Goal: Transaction & Acquisition: Purchase product/service

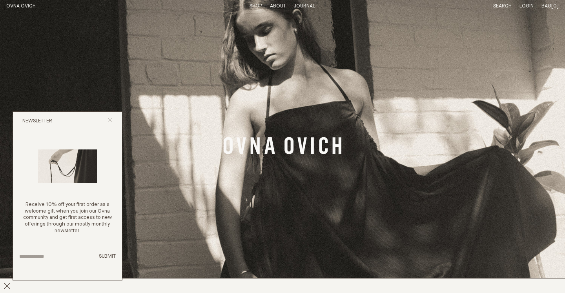
click at [110, 119] on icon "Close popup" at bounding box center [109, 120] width 5 height 5
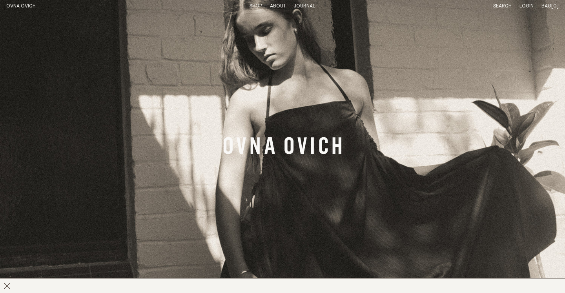
click at [19, 5] on link "OVNA OVICH" at bounding box center [20, 6] width 29 height 5
click at [255, 6] on link "Shop" at bounding box center [255, 6] width 13 height 5
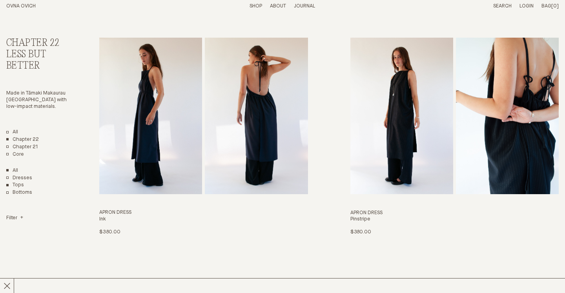
scroll to position [41, 0]
click at [12, 131] on link "All" at bounding box center [12, 132] width 12 height 7
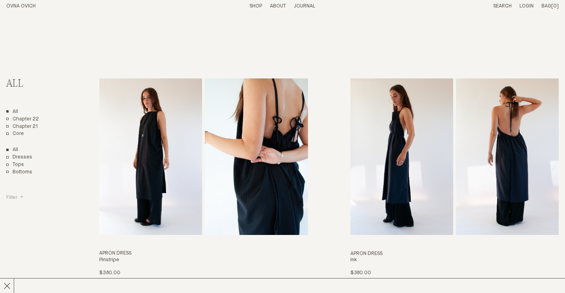
click at [15, 197] on h4 "Filter" at bounding box center [14, 198] width 17 height 7
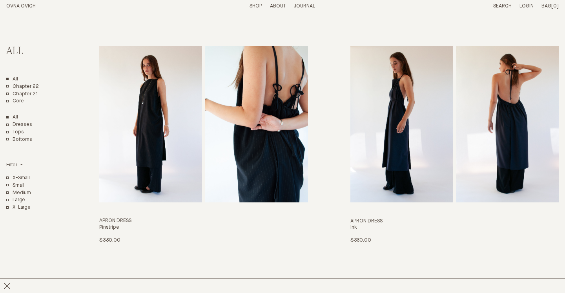
scroll to position [35, 0]
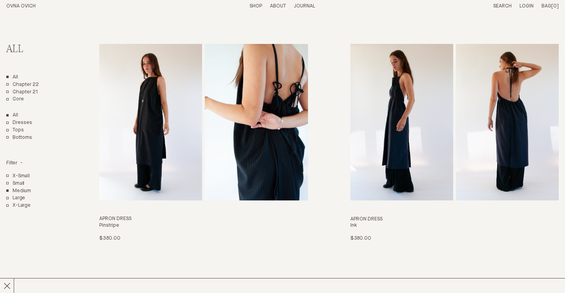
click at [27, 189] on button "Medium" at bounding box center [18, 191] width 25 height 7
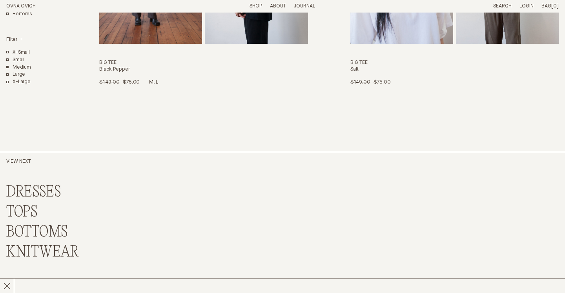
scroll to position [2607, 0]
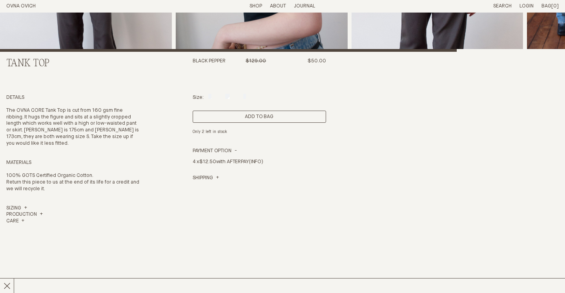
scroll to position [92, 0]
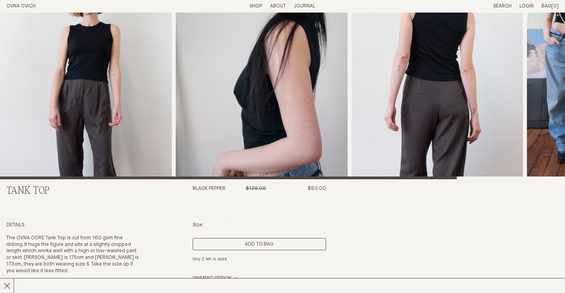
click at [266, 243] on button "Add to Bag" at bounding box center [259, 244] width 133 height 12
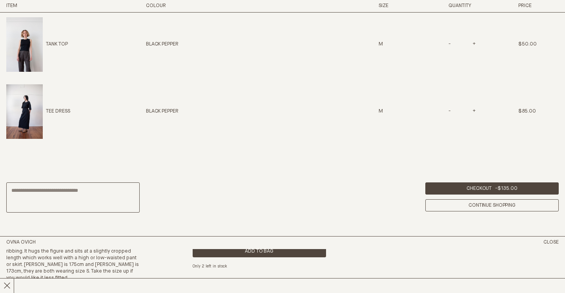
scroll to position [328, 0]
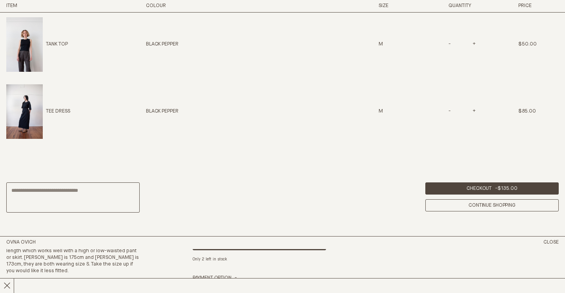
click at [142, 269] on div "Tank Top Black Pepper $129.00 $50.00 Details The OVNA CORE Tank Top is cut from…" at bounding box center [282, 251] width 552 height 661
click at [8, 286] on icon at bounding box center [7, 285] width 7 height 7
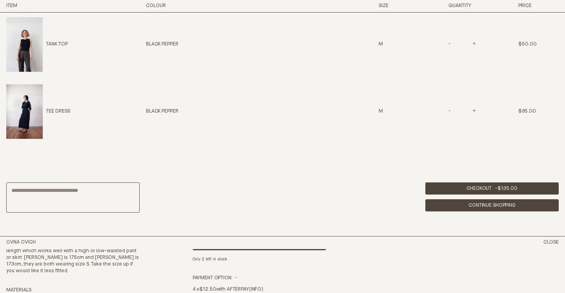
click at [465, 206] on link "Continue Shopping" at bounding box center [491, 205] width 133 height 12
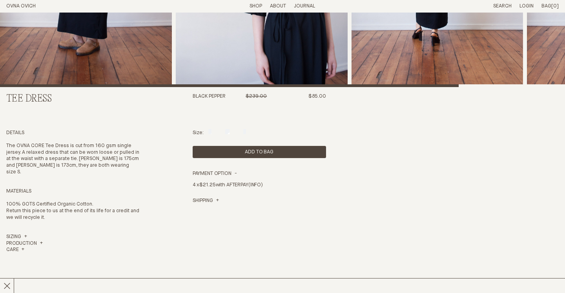
scroll to position [184, 0]
click at [24, 234] on link "Sizing" at bounding box center [16, 237] width 21 height 7
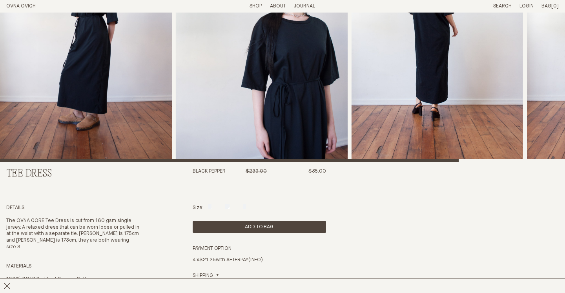
scroll to position [113, 0]
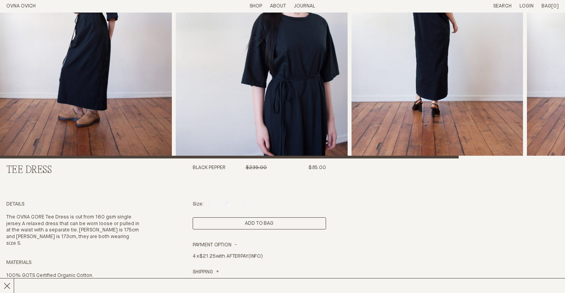
click at [239, 222] on button "Add to Bag" at bounding box center [259, 223] width 133 height 12
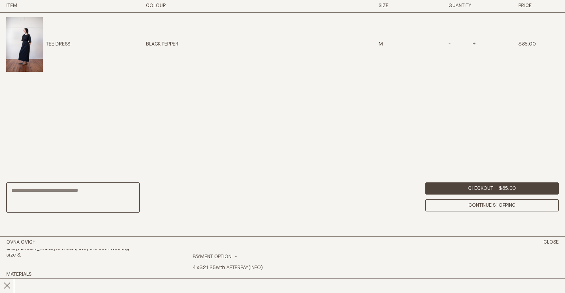
scroll to position [349, 0]
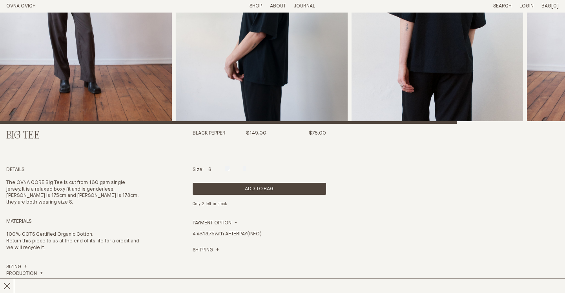
scroll to position [157, 0]
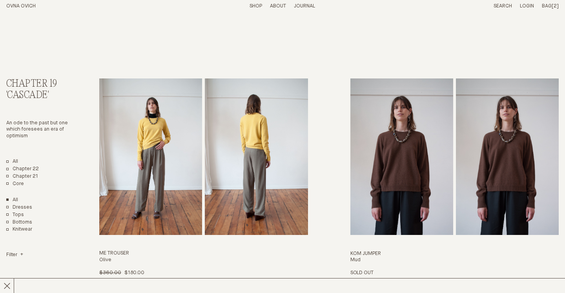
click at [257, 6] on link "Shop" at bounding box center [255, 6] width 13 height 5
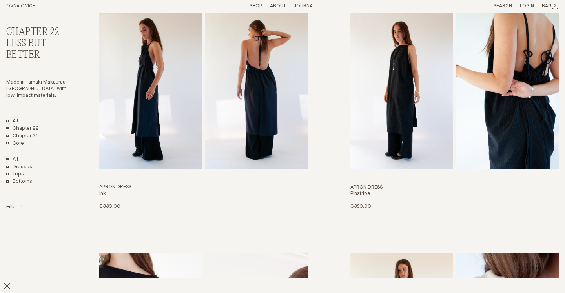
scroll to position [73, 0]
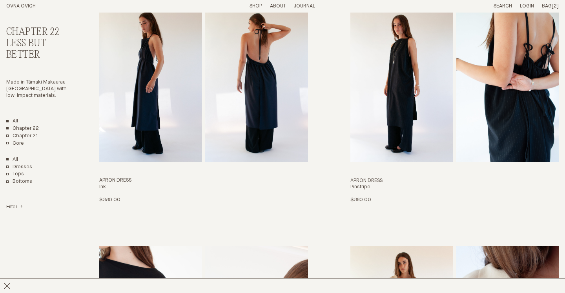
click at [8, 119] on link "All" at bounding box center [12, 121] width 12 height 7
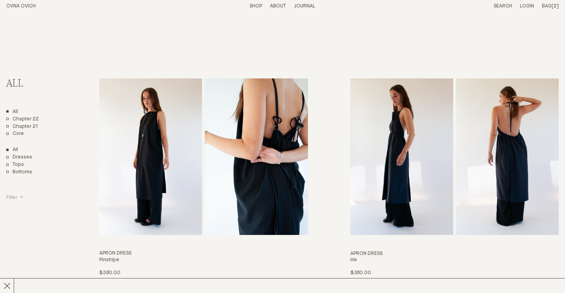
click at [18, 197] on h4 "Filter" at bounding box center [14, 198] width 17 height 7
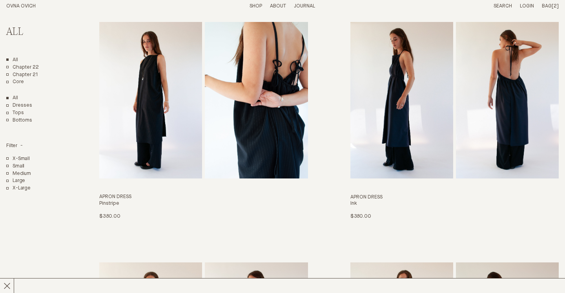
scroll to position [62, 0]
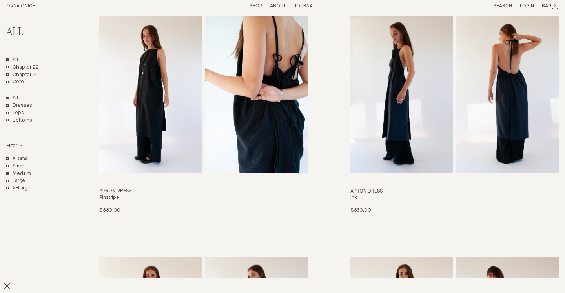
click at [22, 173] on button "Medium" at bounding box center [18, 174] width 25 height 7
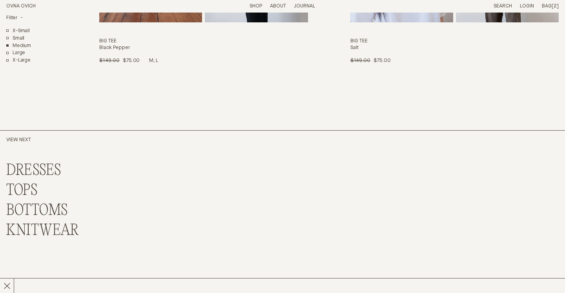
scroll to position [2618, 0]
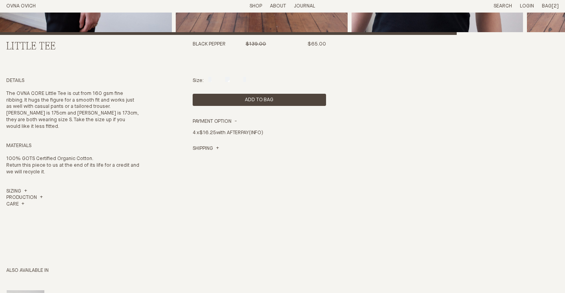
scroll to position [243, 0]
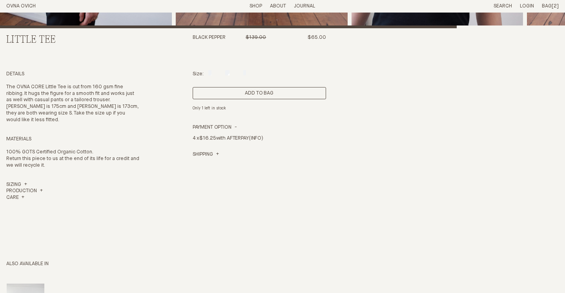
click at [221, 93] on button "Add to Bag" at bounding box center [259, 93] width 133 height 12
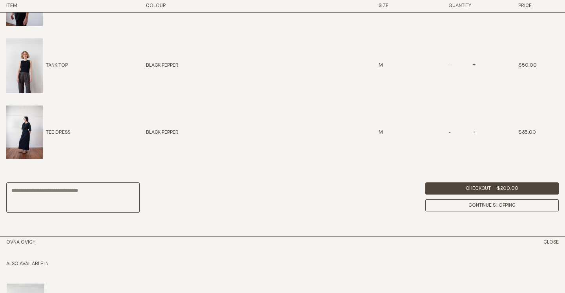
scroll to position [49, 0]
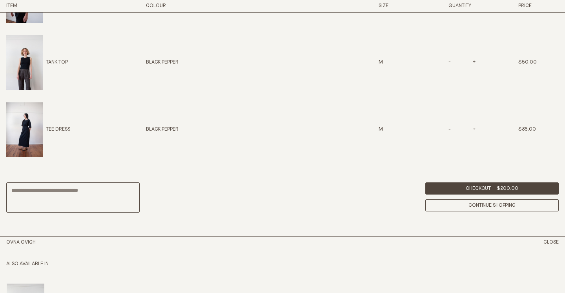
click at [209, 249] on div "Little Tee Black Pepper $139.00 $65.00 Details The OVNA CORE Little Tee is cut …" at bounding box center [282, 100] width 552 height 661
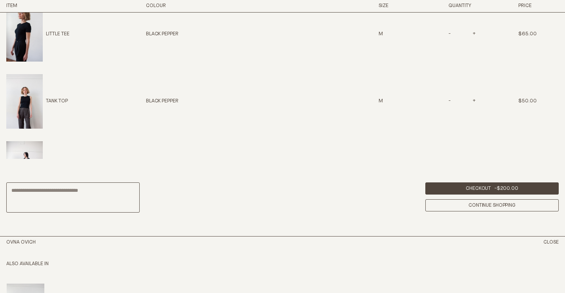
scroll to position [27, 0]
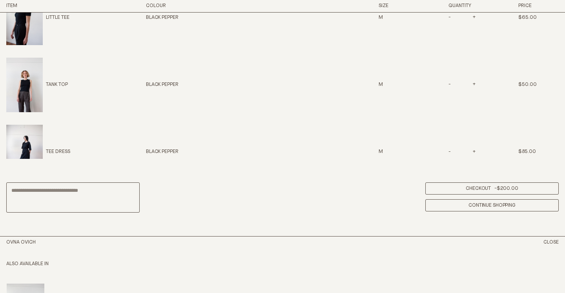
click at [470, 186] on link "Checkout - $200.00" at bounding box center [491, 188] width 133 height 12
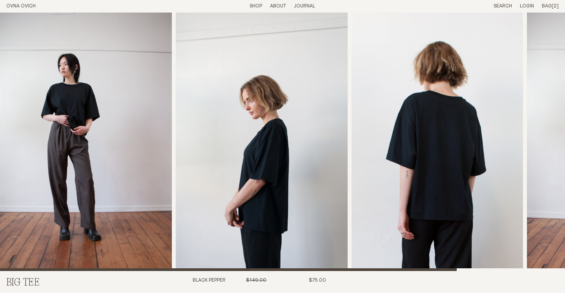
click at [257, 5] on link "Shop" at bounding box center [255, 6] width 13 height 5
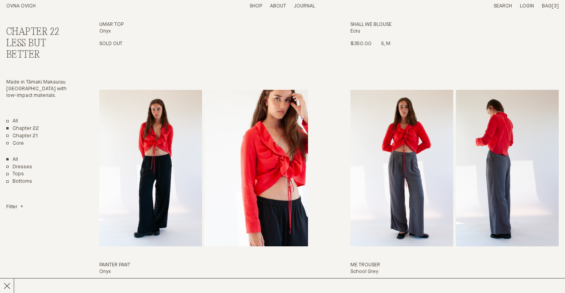
scroll to position [471, 0]
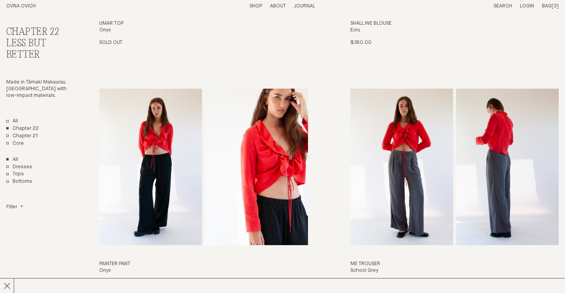
click at [259, 4] on link "Shop" at bounding box center [255, 6] width 13 height 5
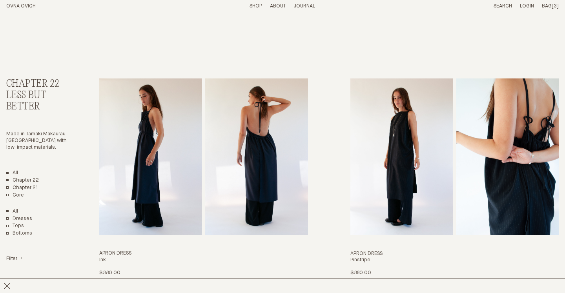
click at [17, 171] on link "All" at bounding box center [12, 173] width 12 height 7
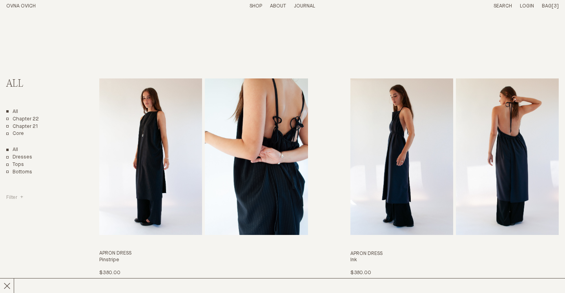
click at [18, 197] on h4 "Filter" at bounding box center [14, 198] width 17 height 7
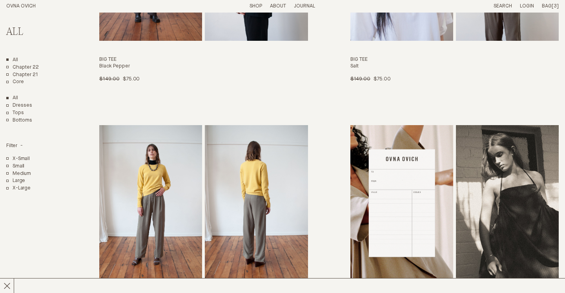
scroll to position [4298, 0]
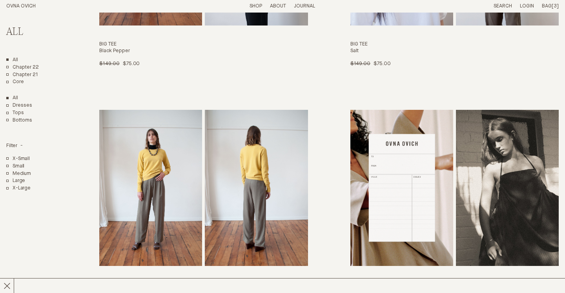
click at [235, 137] on img "Me Trouser" at bounding box center [256, 188] width 103 height 157
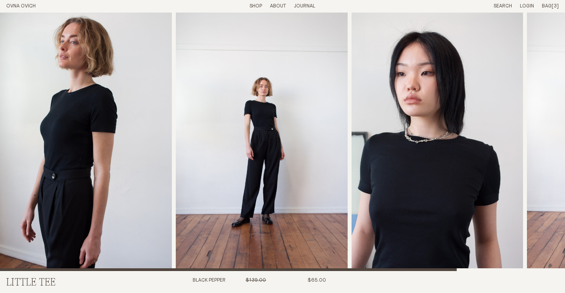
click at [548, 10] on header "OVNA OVICH Menu T: $135.00 Shop About Story Materials Practices Journal Search …" at bounding box center [282, 6] width 565 height 13
click at [548, 4] on span "Bag" at bounding box center [547, 6] width 10 height 5
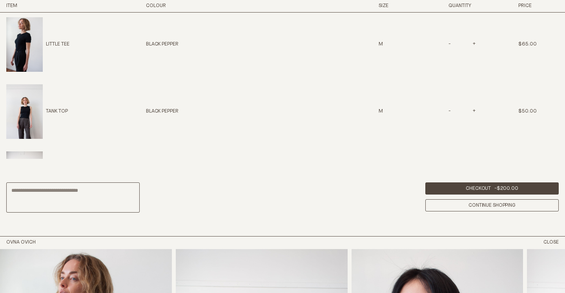
click at [448, 45] on span "-" at bounding box center [450, 44] width 4 height 5
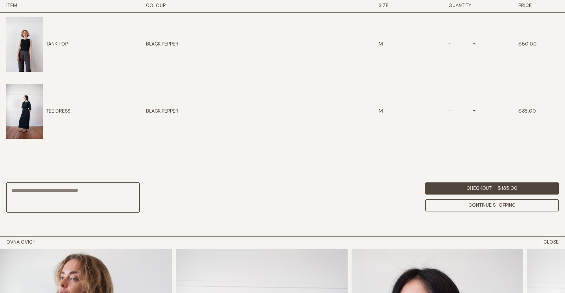
click at [450, 44] on span "-" at bounding box center [450, 44] width 4 height 5
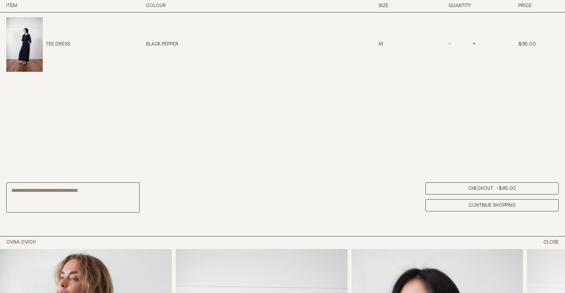
click at [478, 187] on link "Checkout - $85.00" at bounding box center [491, 188] width 133 height 12
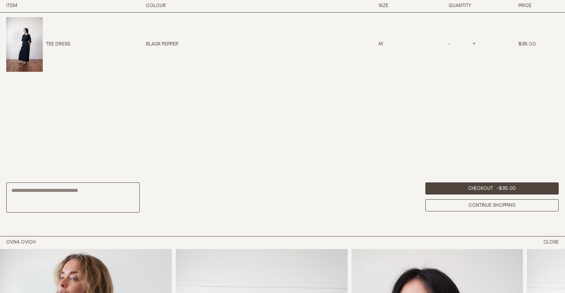
click at [56, 43] on p "Tee Dress" at bounding box center [58, 44] width 24 height 7
